Goal: Task Accomplishment & Management: Complete application form

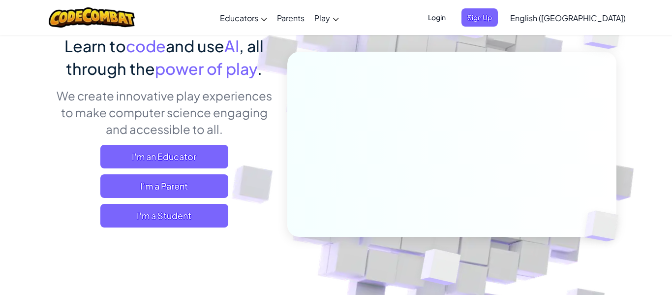
scroll to position [87, 0]
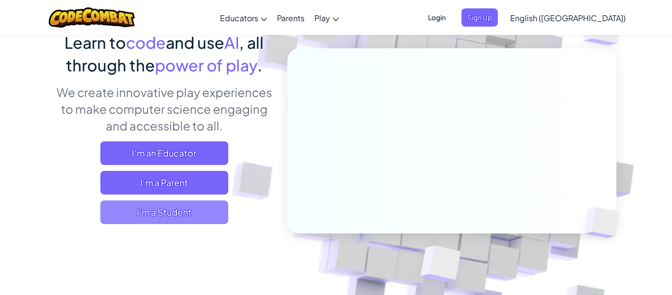
click at [215, 215] on span "I'm a Student" at bounding box center [164, 212] width 128 height 24
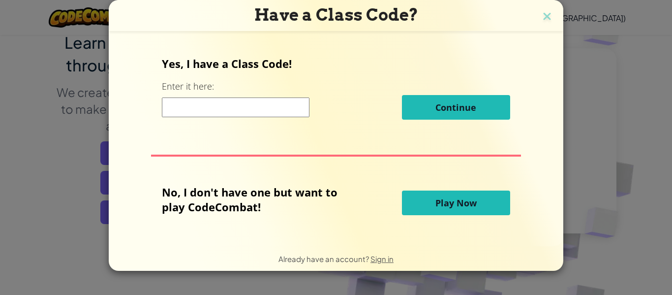
click at [274, 107] on input at bounding box center [236, 107] width 148 height 20
type input "SleepBookMost"
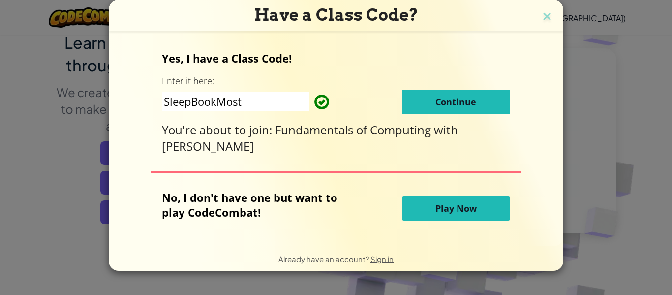
click at [469, 104] on span "Continue" at bounding box center [455, 102] width 41 height 12
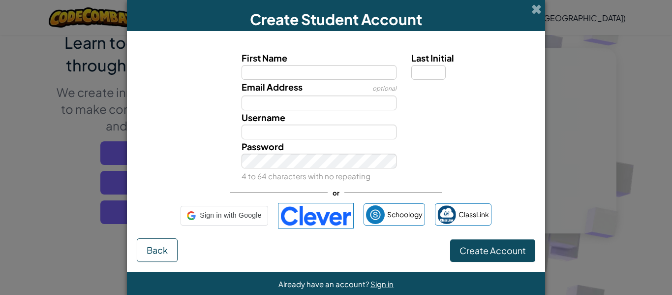
click at [469, 104] on div "Email Address optional" at bounding box center [336, 95] width 408 height 30
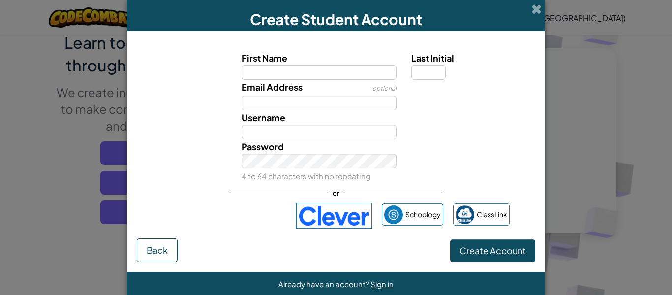
click at [530, 6] on div "Create Student Account" at bounding box center [336, 15] width 418 height 31
click at [536, 7] on span at bounding box center [536, 9] width 10 height 10
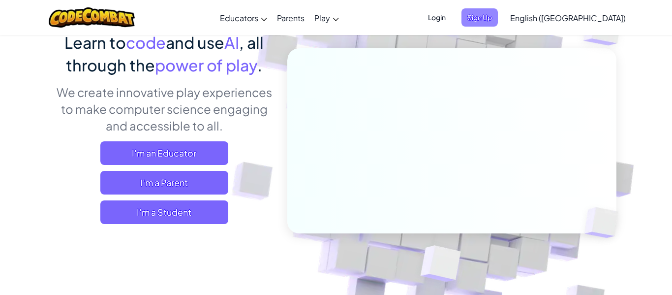
click at [498, 14] on span "Sign Up" at bounding box center [479, 17] width 36 height 18
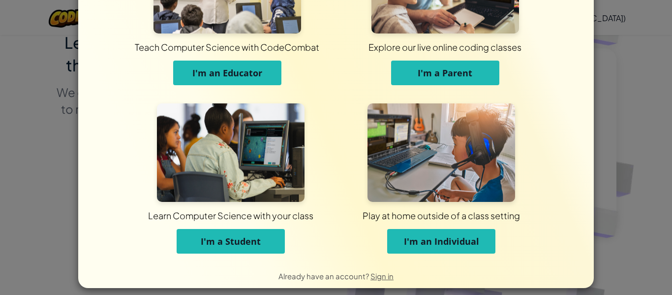
click at [230, 232] on button "I'm a Student" at bounding box center [231, 241] width 108 height 25
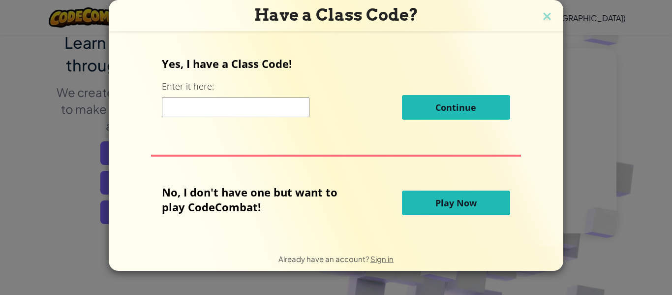
scroll to position [0, 0]
click at [275, 118] on div "Continue" at bounding box center [336, 107] width 348 height 25
click at [548, 24] on img at bounding box center [546, 17] width 13 height 15
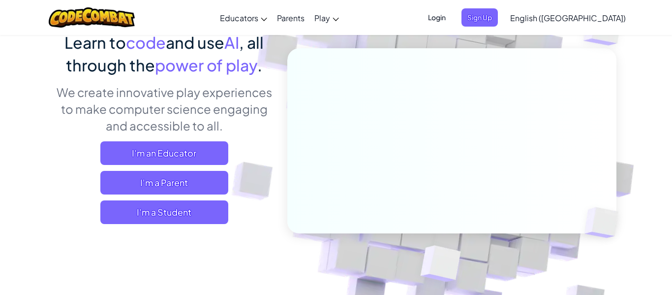
click at [451, 22] on span "Login" at bounding box center [437, 17] width 30 height 18
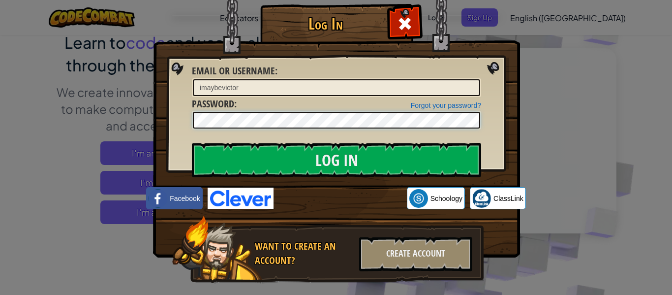
click at [192, 143] on input "Log In" at bounding box center [336, 160] width 289 height 34
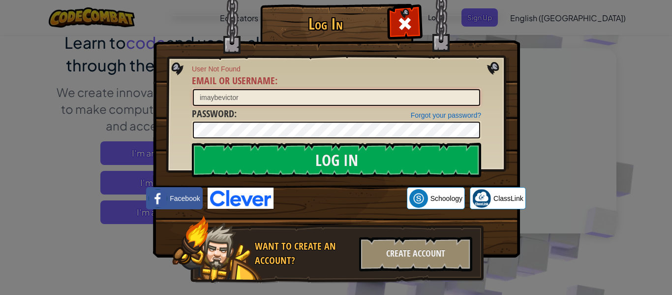
click at [334, 93] on input "imaybevictor" at bounding box center [336, 97] width 287 height 17
type input "i"
click at [217, 103] on input "victor.johnsman@" at bounding box center [336, 97] width 287 height 17
click at [269, 101] on input "victor_johnsman@" at bounding box center [336, 97] width 287 height 17
type input "[EMAIL_ADDRESS][DOMAIN_NAME]"
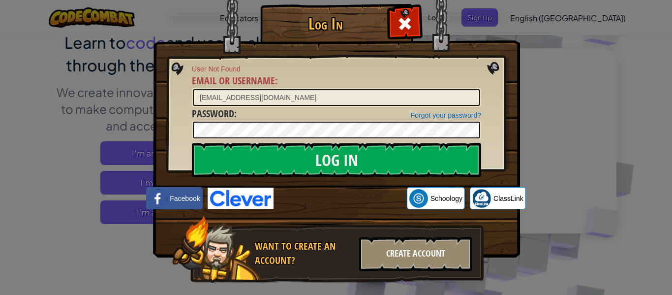
click at [382, 246] on div "Create Account" at bounding box center [415, 254] width 113 height 34
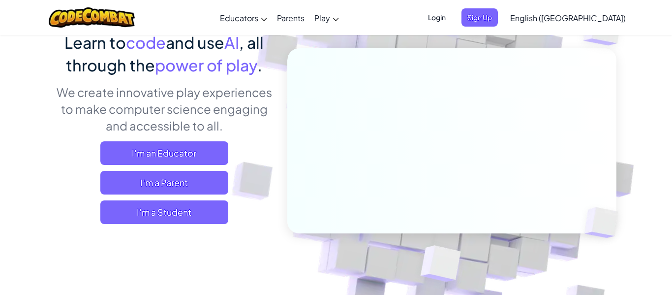
scroll to position [87, 0]
click at [500, 27] on div "Login Sign Up English ([GEOGRAPHIC_DATA]) English ([GEOGRAPHIC_DATA]) English (…" at bounding box center [523, 17] width 213 height 27
click at [451, 17] on span "Login" at bounding box center [437, 17] width 30 height 18
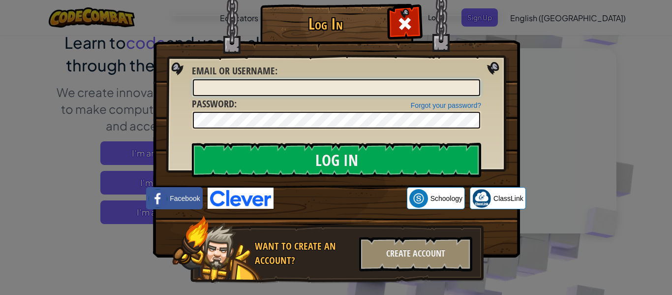
click at [352, 83] on input "Email or Username :" at bounding box center [336, 87] width 287 height 17
type input "[EMAIL_ADDRESS][DOMAIN_NAME]"
click at [412, 108] on link "Forgot your password?" at bounding box center [446, 105] width 70 height 8
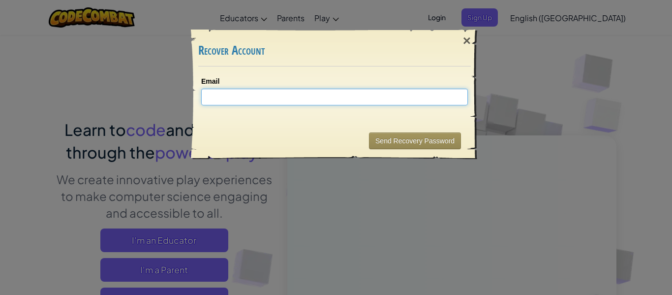
click at [373, 100] on input "Email" at bounding box center [334, 97] width 266 height 17
type input "[EMAIL_ADDRESS][DOMAIN_NAME]"
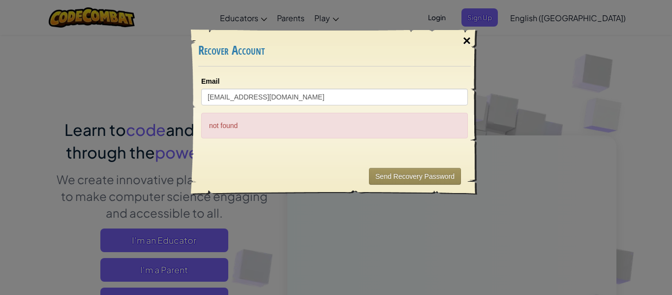
click at [465, 42] on div "×" at bounding box center [466, 41] width 23 height 29
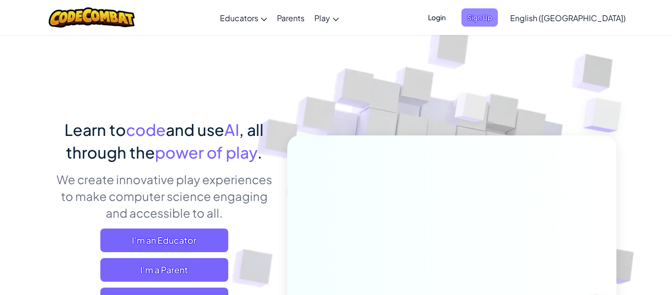
click at [498, 22] on span "Sign Up" at bounding box center [479, 17] width 36 height 18
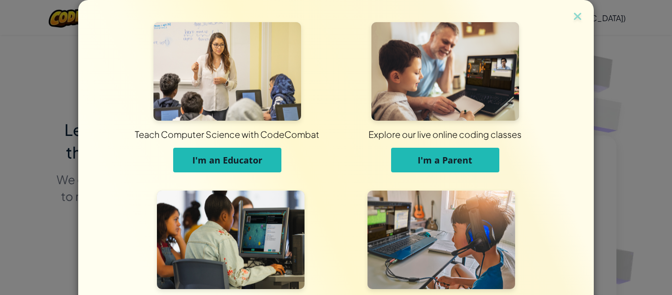
scroll to position [95, 0]
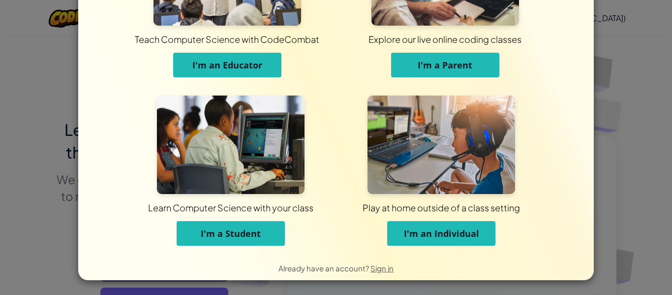
click at [259, 243] on button "I'm a Student" at bounding box center [231, 233] width 108 height 25
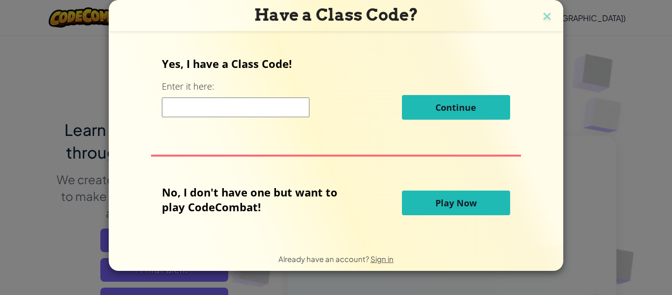
scroll to position [0, 0]
click at [243, 110] on input at bounding box center [236, 107] width 148 height 20
type input "SleepBookMost"
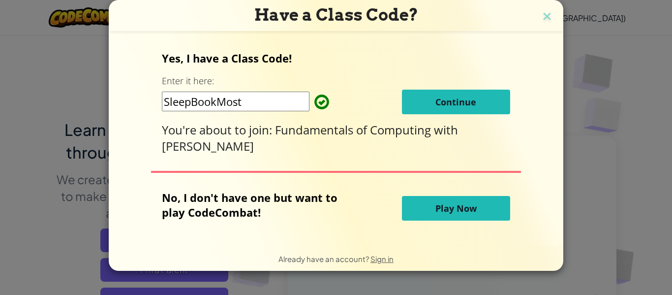
click at [402, 103] on button "Continue" at bounding box center [456, 101] width 108 height 25
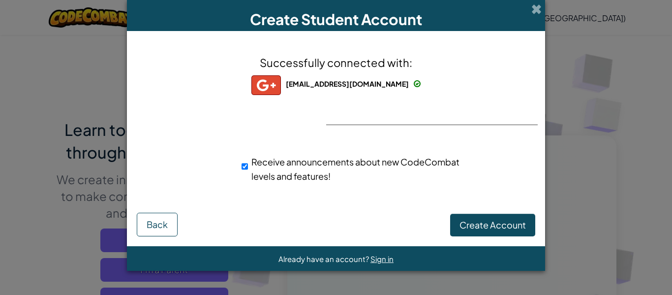
click at [247, 167] on input "Receive announcements about new CodeCombat levels and features!" at bounding box center [244, 166] width 6 height 20
checkbox input "false"
click at [504, 225] on span "Create Account" at bounding box center [492, 224] width 66 height 11
click at [536, 11] on span at bounding box center [536, 9] width 10 height 10
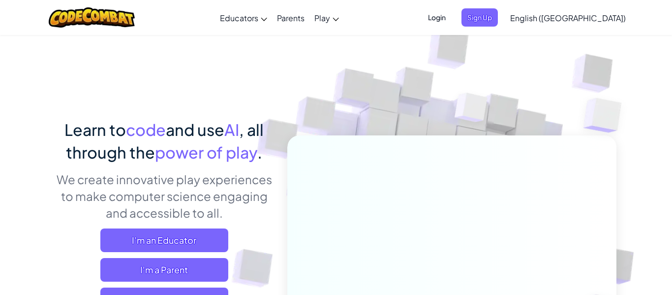
click at [451, 25] on span "Login" at bounding box center [437, 17] width 30 height 18
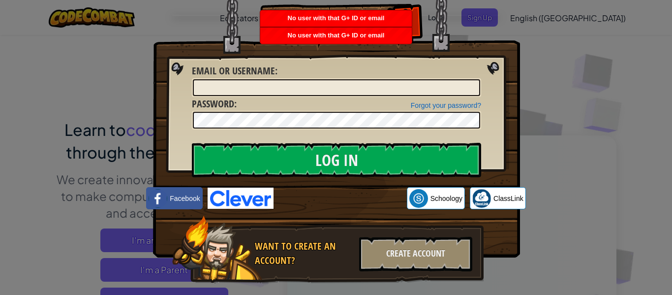
click at [508, 16] on img at bounding box center [336, 114] width 367 height 286
click at [437, 243] on div "Create Account" at bounding box center [415, 254] width 113 height 34
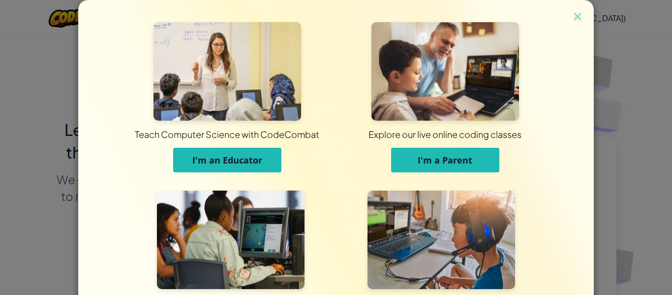
scroll to position [95, 0]
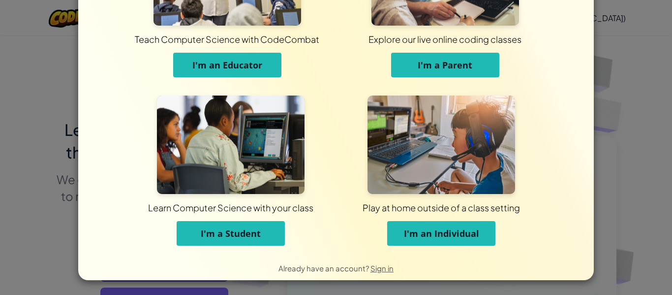
click at [205, 227] on span "I'm a Student" at bounding box center [231, 233] width 60 height 12
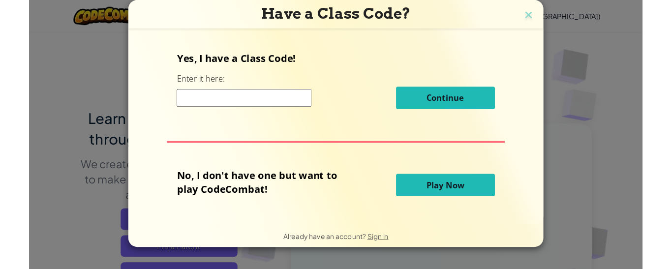
scroll to position [0, 0]
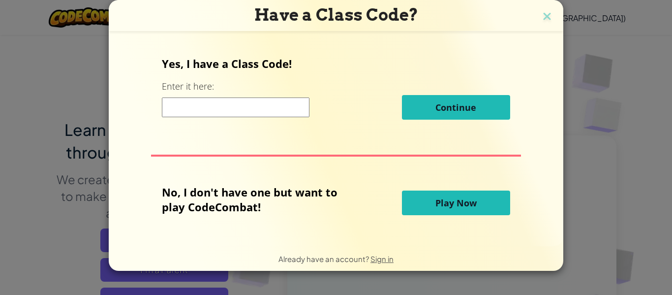
click at [237, 117] on div "Continue" at bounding box center [336, 107] width 348 height 25
click at [243, 105] on input at bounding box center [236, 107] width 148 height 20
type input "SleepBookMost"
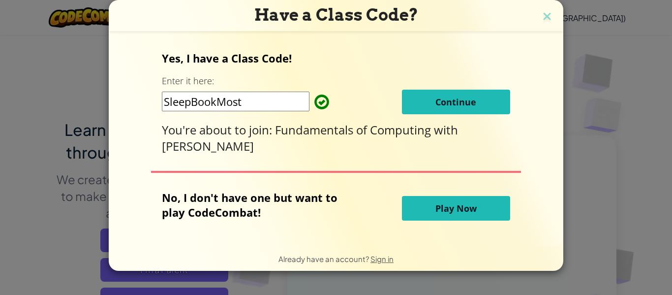
click at [430, 103] on button "Continue" at bounding box center [456, 101] width 108 height 25
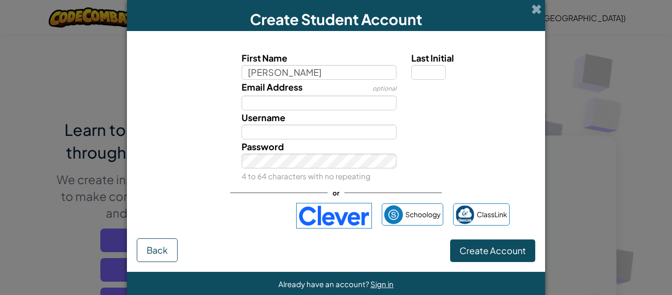
type input "[PERSON_NAME]"
click at [264, 133] on input "[PERSON_NAME]" at bounding box center [318, 131] width 155 height 15
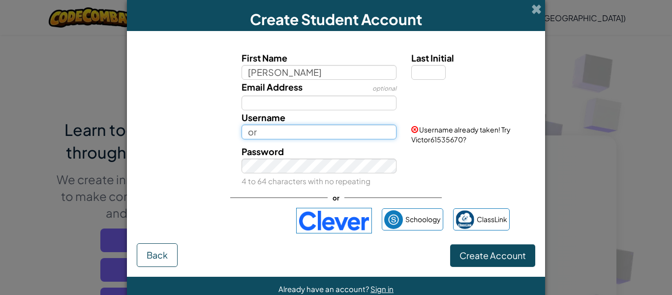
click at [279, 126] on input "or" at bounding box center [318, 131] width 155 height 15
type input "o"
click at [353, 128] on input "vector" at bounding box center [318, 131] width 155 height 15
type input "v"
type input "imaybevictor"
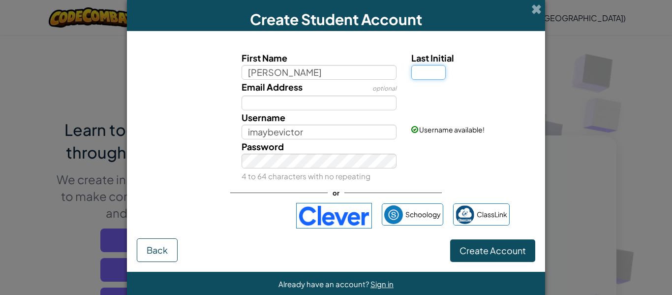
click at [433, 69] on input "Last Initial" at bounding box center [428, 72] width 34 height 15
type input "j"
click at [458, 243] on button "Create Account" at bounding box center [492, 250] width 85 height 23
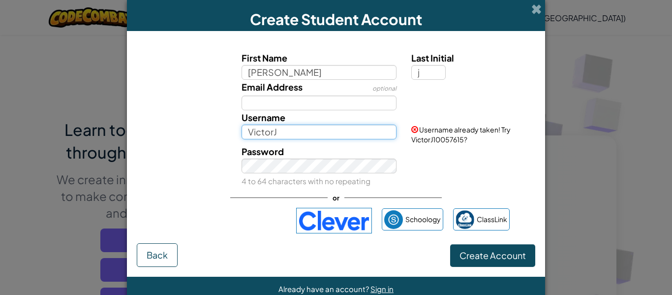
click at [349, 134] on input "VictorJ" at bounding box center [318, 131] width 155 height 15
type input "V"
type input "notvictor"
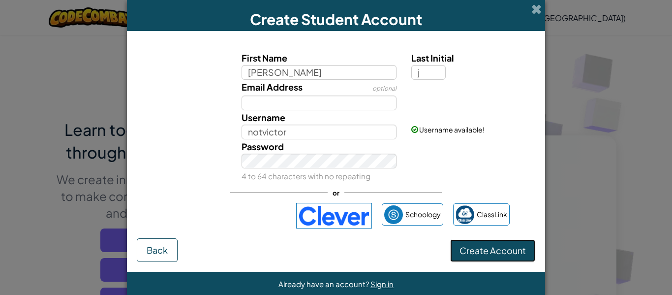
click at [493, 247] on button "Create Account" at bounding box center [492, 250] width 85 height 23
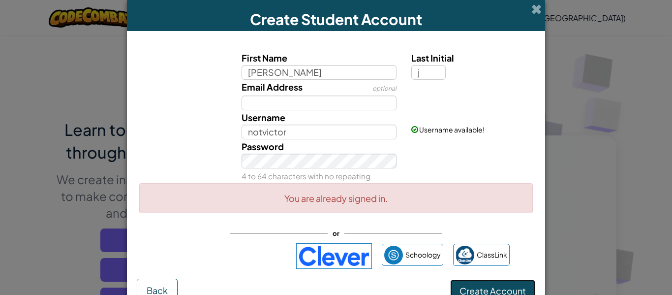
click at [475, 289] on button "Create Account" at bounding box center [492, 290] width 85 height 23
click at [540, 12] on span at bounding box center [536, 9] width 10 height 10
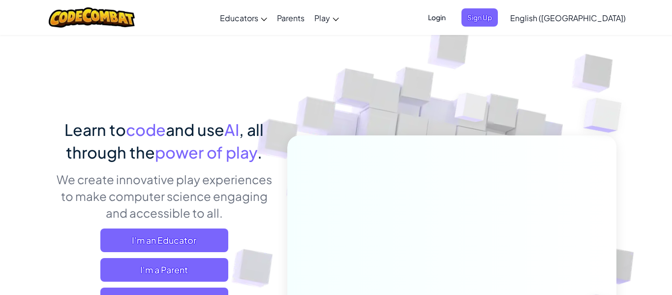
click at [451, 20] on span "Login" at bounding box center [437, 17] width 30 height 18
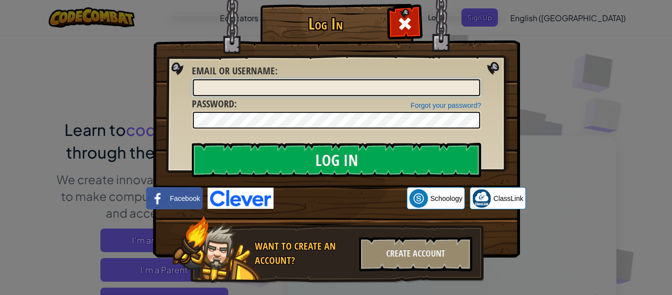
type input "v"
type input "notvictor"
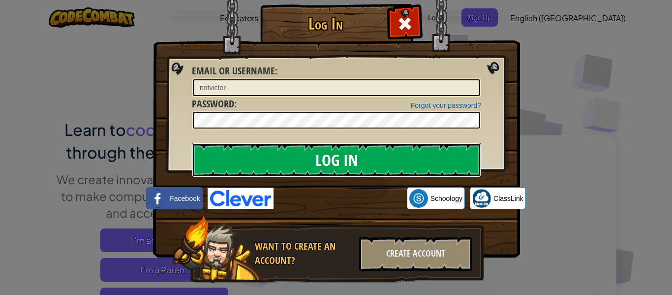
click at [321, 154] on input "Log In" at bounding box center [336, 160] width 289 height 34
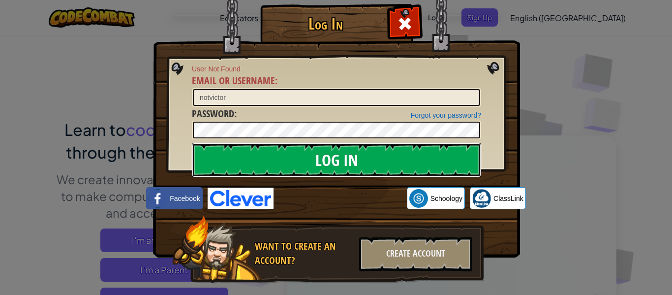
click at [321, 160] on input "Log In" at bounding box center [336, 160] width 289 height 34
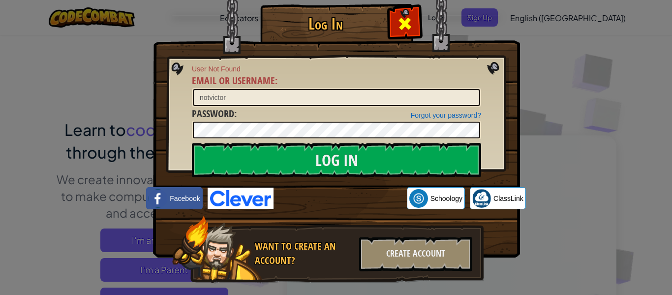
click at [411, 22] on span at bounding box center [405, 24] width 16 height 16
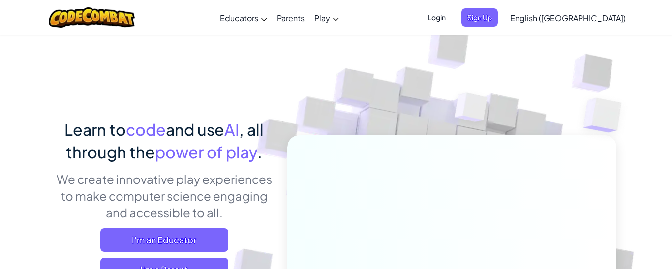
click at [451, 16] on span "Login" at bounding box center [437, 17] width 30 height 18
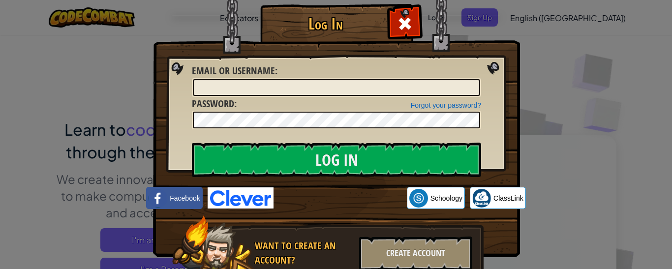
click at [531, 18] on div "Log In Unknown Error Email or Username : Forgot your password? Password : Log I…" at bounding box center [336, 134] width 672 height 269
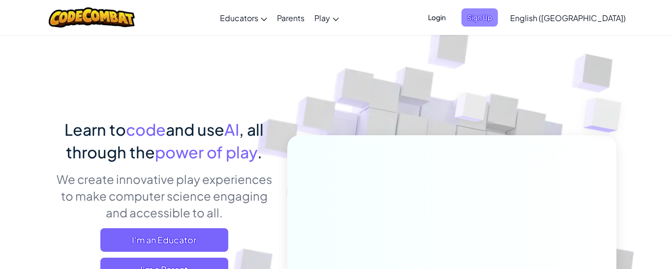
click at [498, 18] on span "Sign Up" at bounding box center [479, 17] width 36 height 18
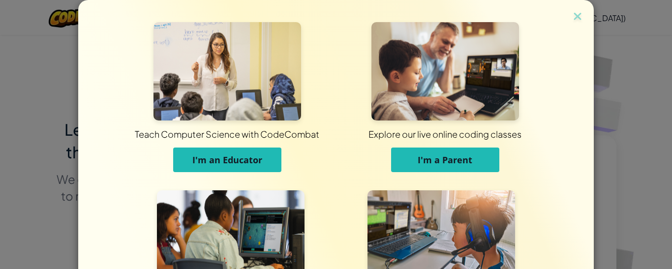
scroll to position [120, 0]
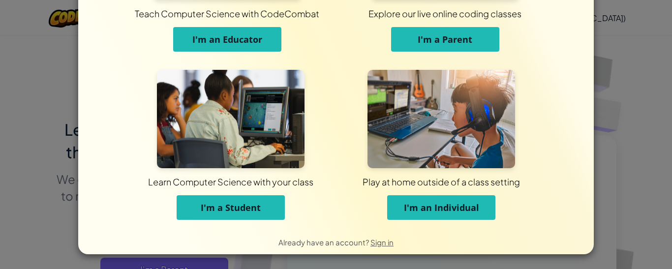
click at [200, 196] on button "I'm a Student" at bounding box center [231, 207] width 108 height 25
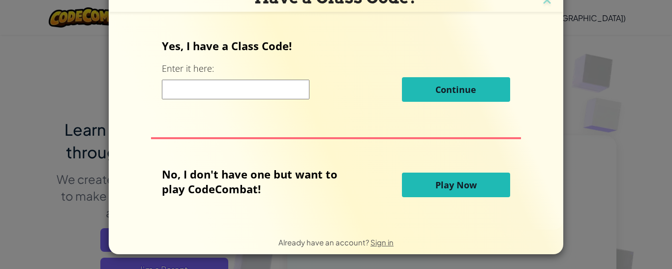
scroll to position [10, 0]
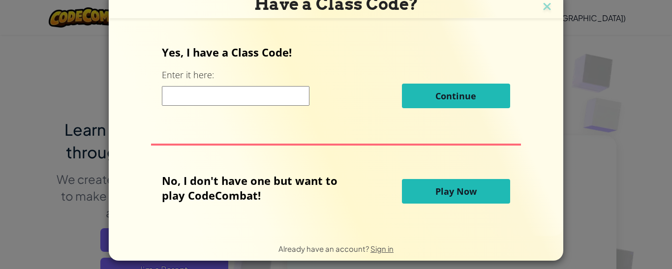
click at [200, 196] on p "No, I don't have one but want to play CodeCombat!" at bounding box center [257, 188] width 190 height 30
click at [275, 96] on input at bounding box center [236, 96] width 148 height 20
type input "SleepBookMost"
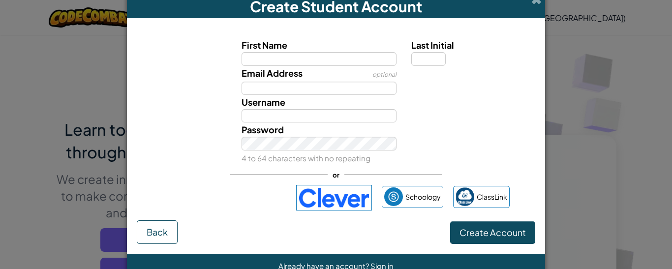
click at [241, 187] on iframe at bounding box center [224, 198] width 133 height 22
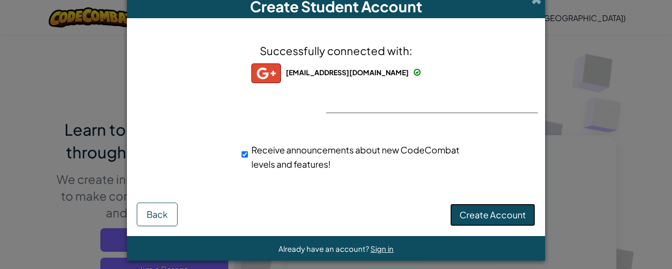
click at [494, 216] on span "Create Account" at bounding box center [492, 214] width 66 height 11
